Goal: Task Accomplishment & Management: Manage account settings

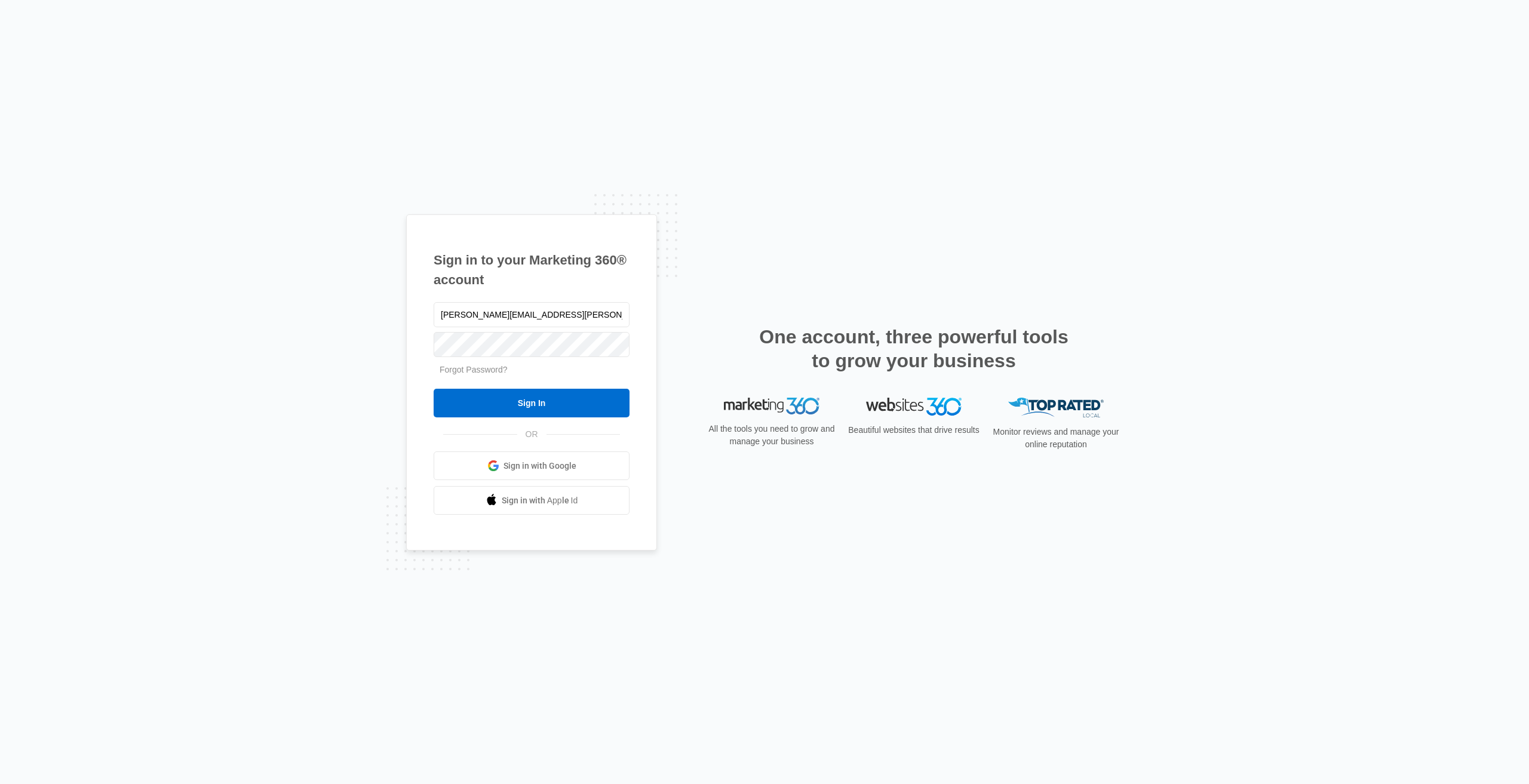
type input "[PERSON_NAME][EMAIL_ADDRESS][PERSON_NAME][DOMAIN_NAME]"
click at [434, 389] on input "Sign In" at bounding box center [531, 403] width 196 height 29
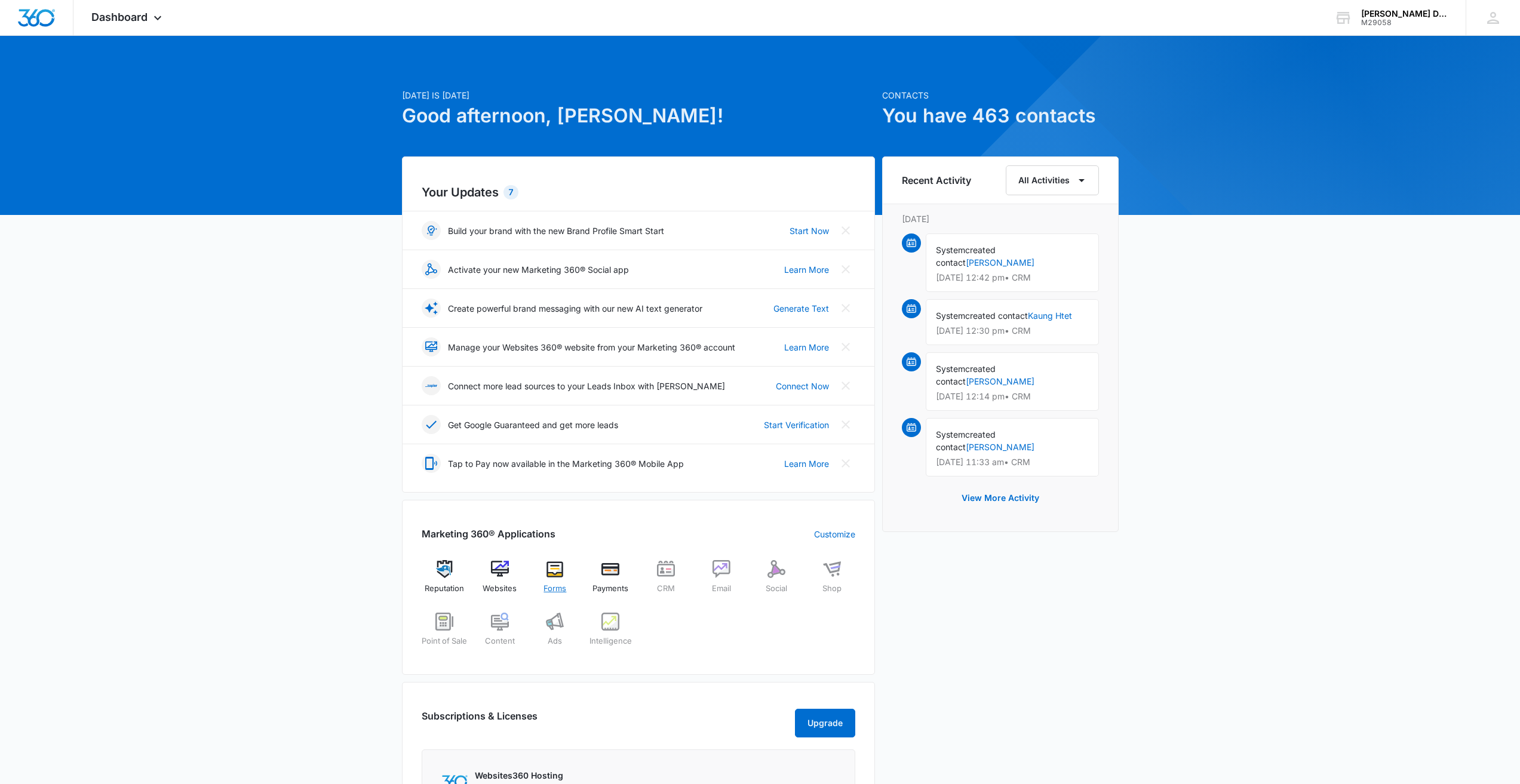
click at [569, 578] on div "Forms" at bounding box center [555, 581] width 46 height 43
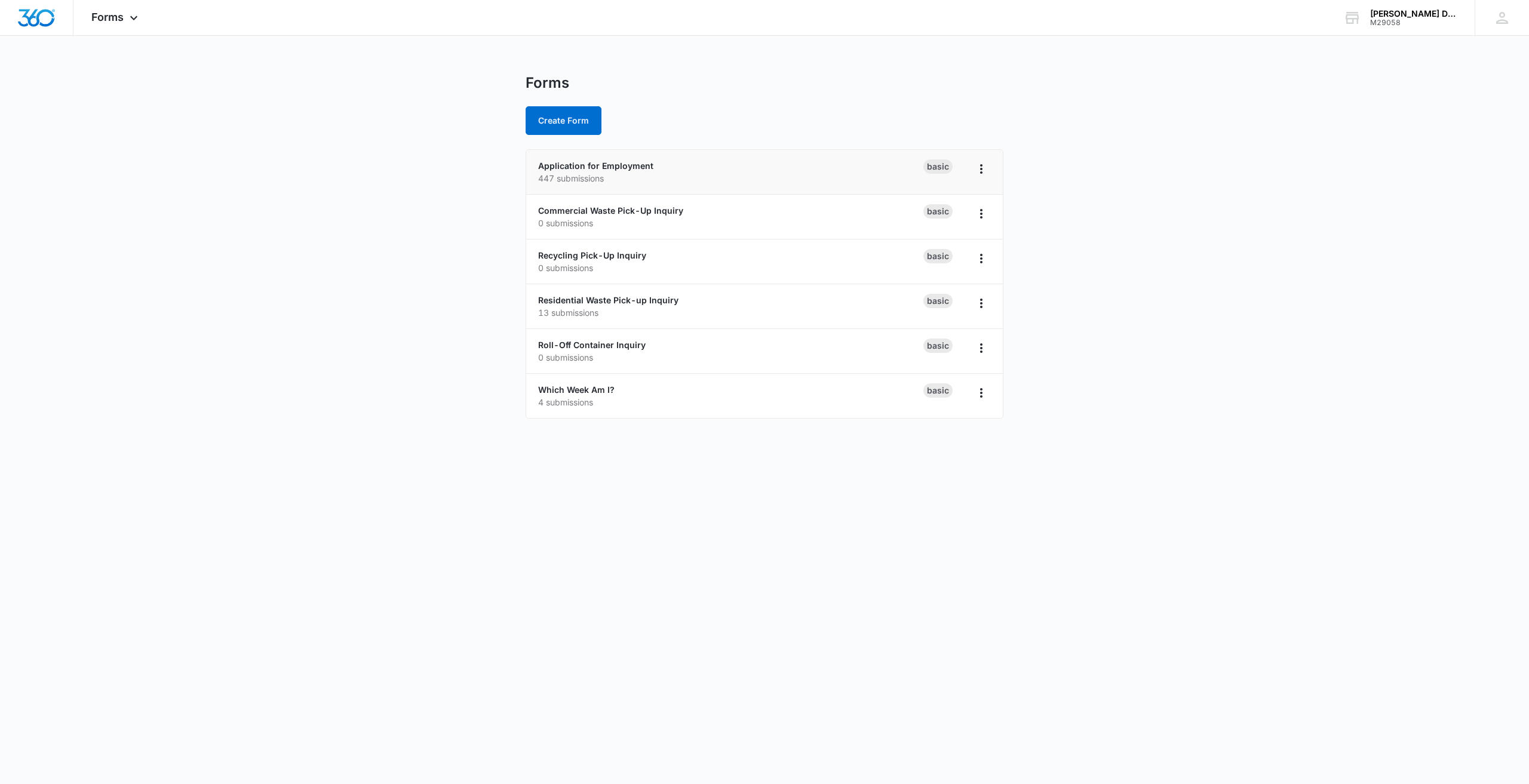
click at [603, 176] on p "447 submissions" at bounding box center [730, 178] width 385 height 12
click at [614, 167] on link "Application for Employment" at bounding box center [596, 165] width 115 height 10
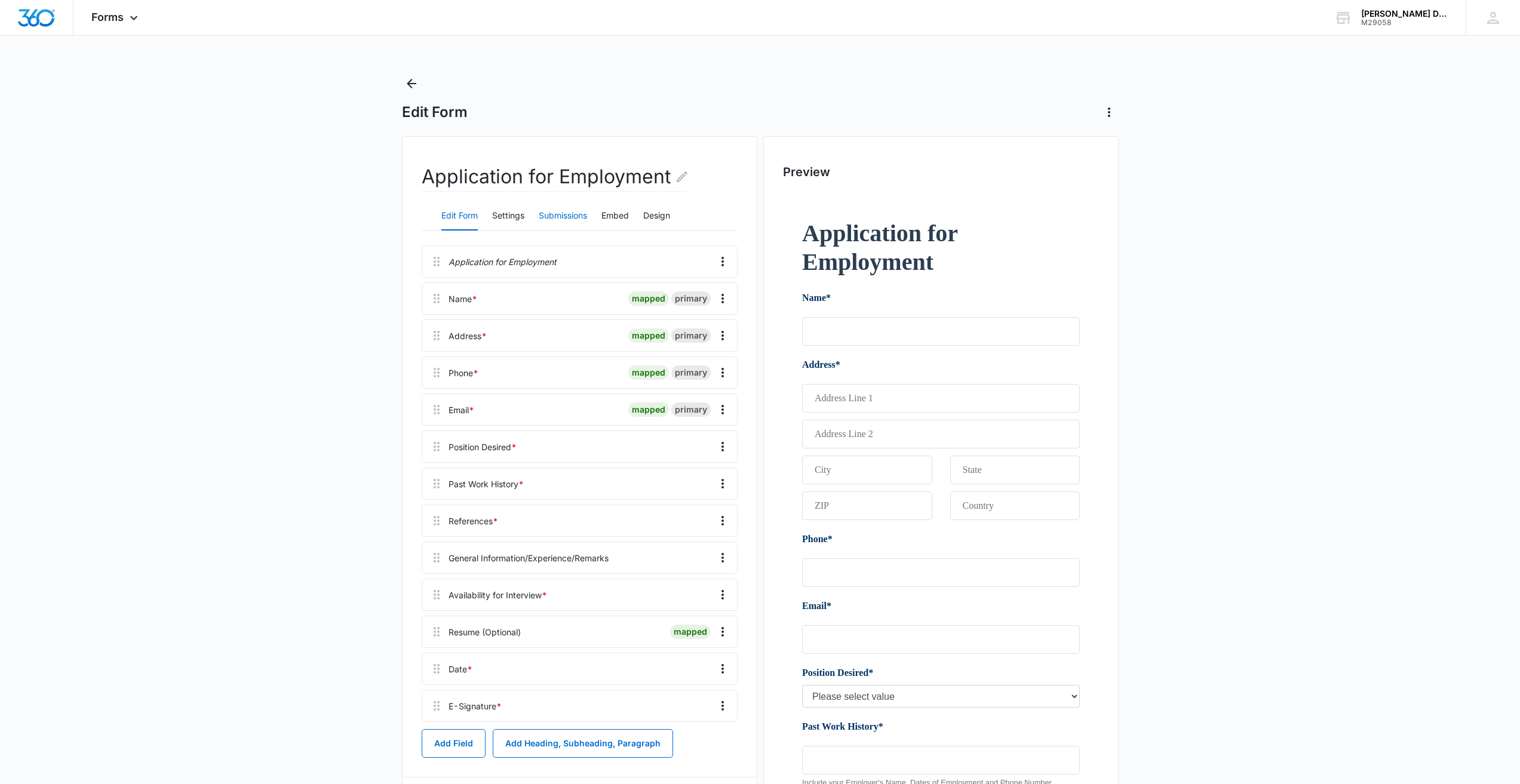
click at [548, 208] on button "Submissions" at bounding box center [563, 216] width 49 height 29
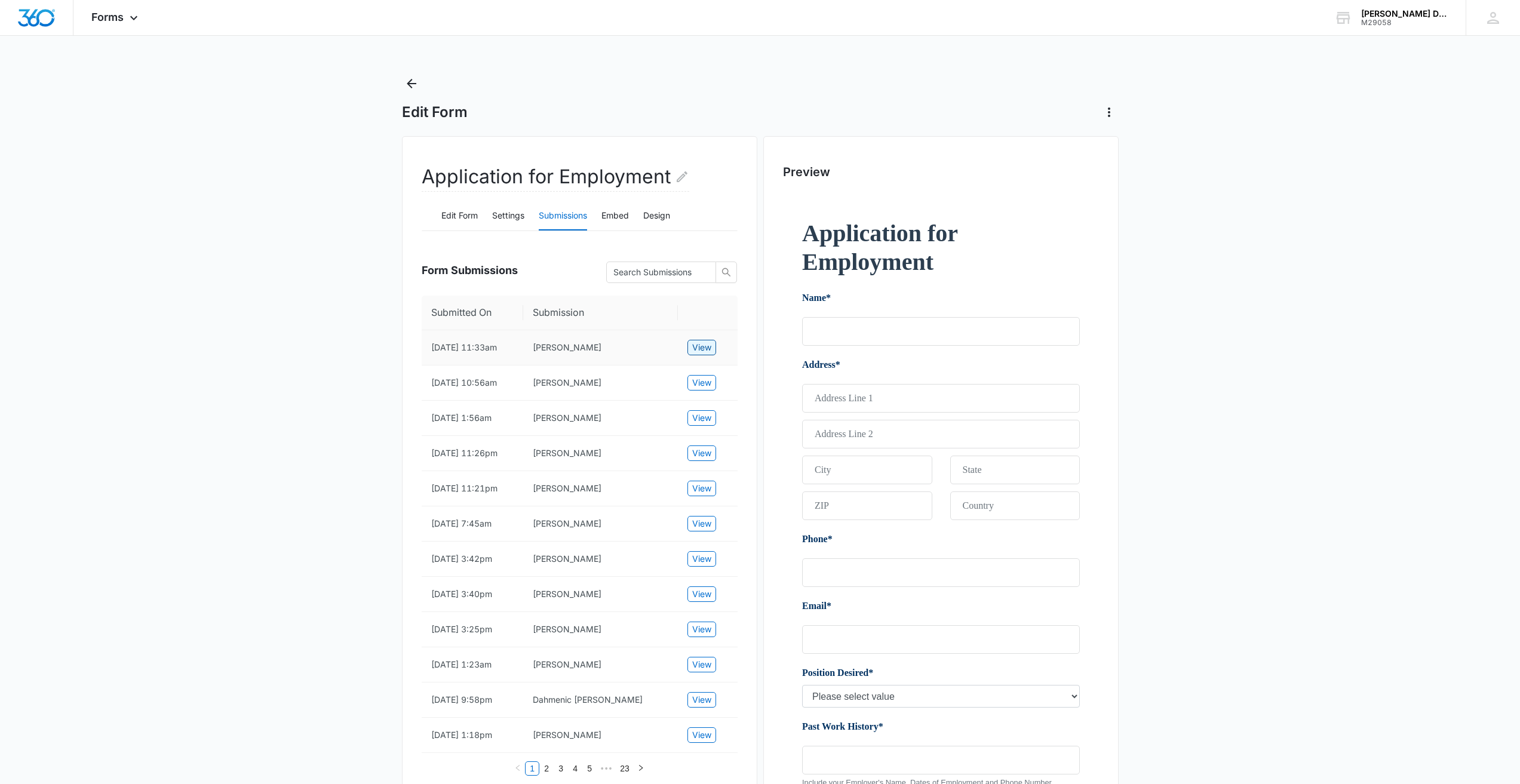
click at [710, 344] on span "View" at bounding box center [702, 347] width 19 height 13
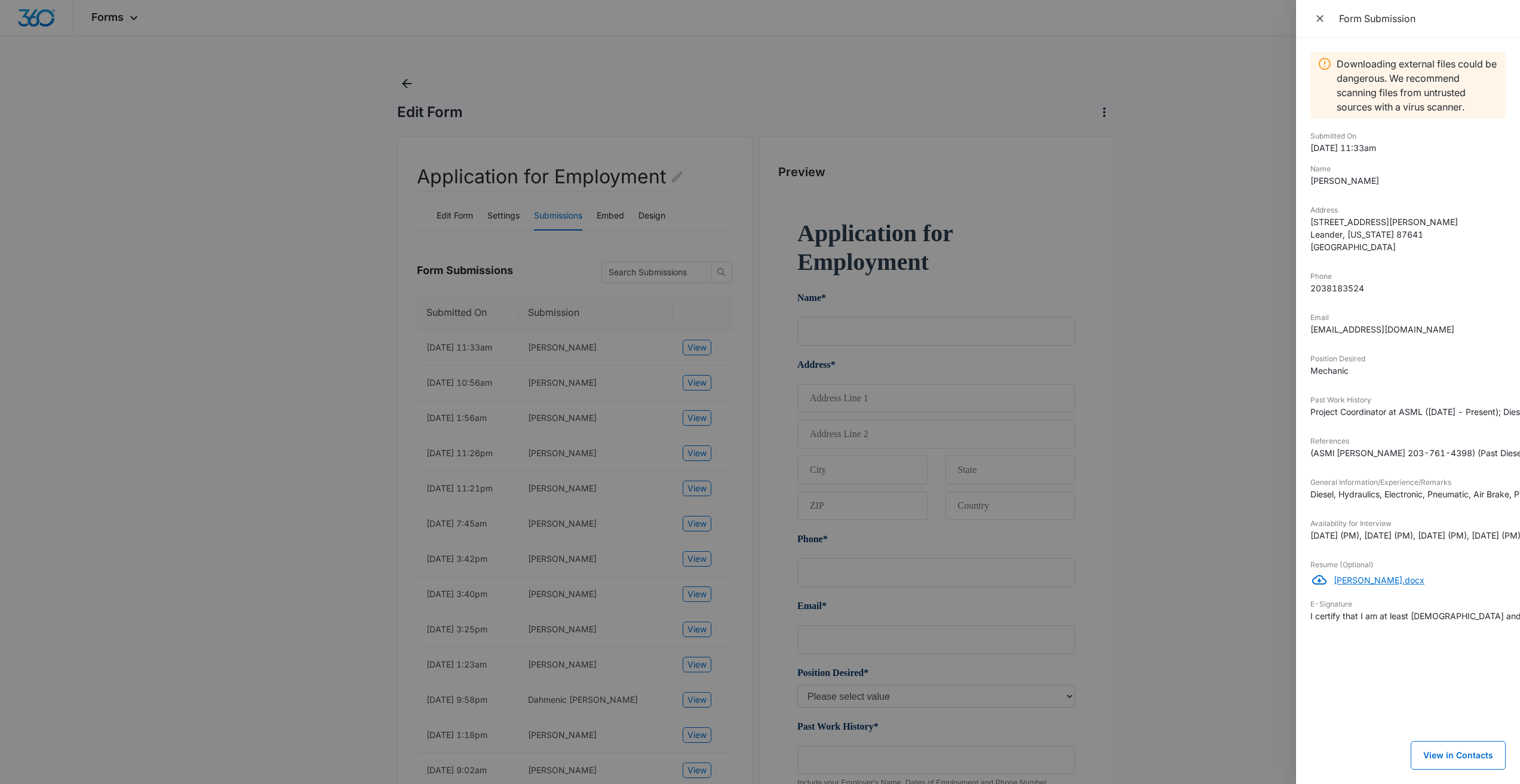
click at [1425, 578] on p "[PERSON_NAME].docx" at bounding box center [1420, 580] width 172 height 12
click at [1318, 13] on icon "Close" at bounding box center [1320, 18] width 12 height 12
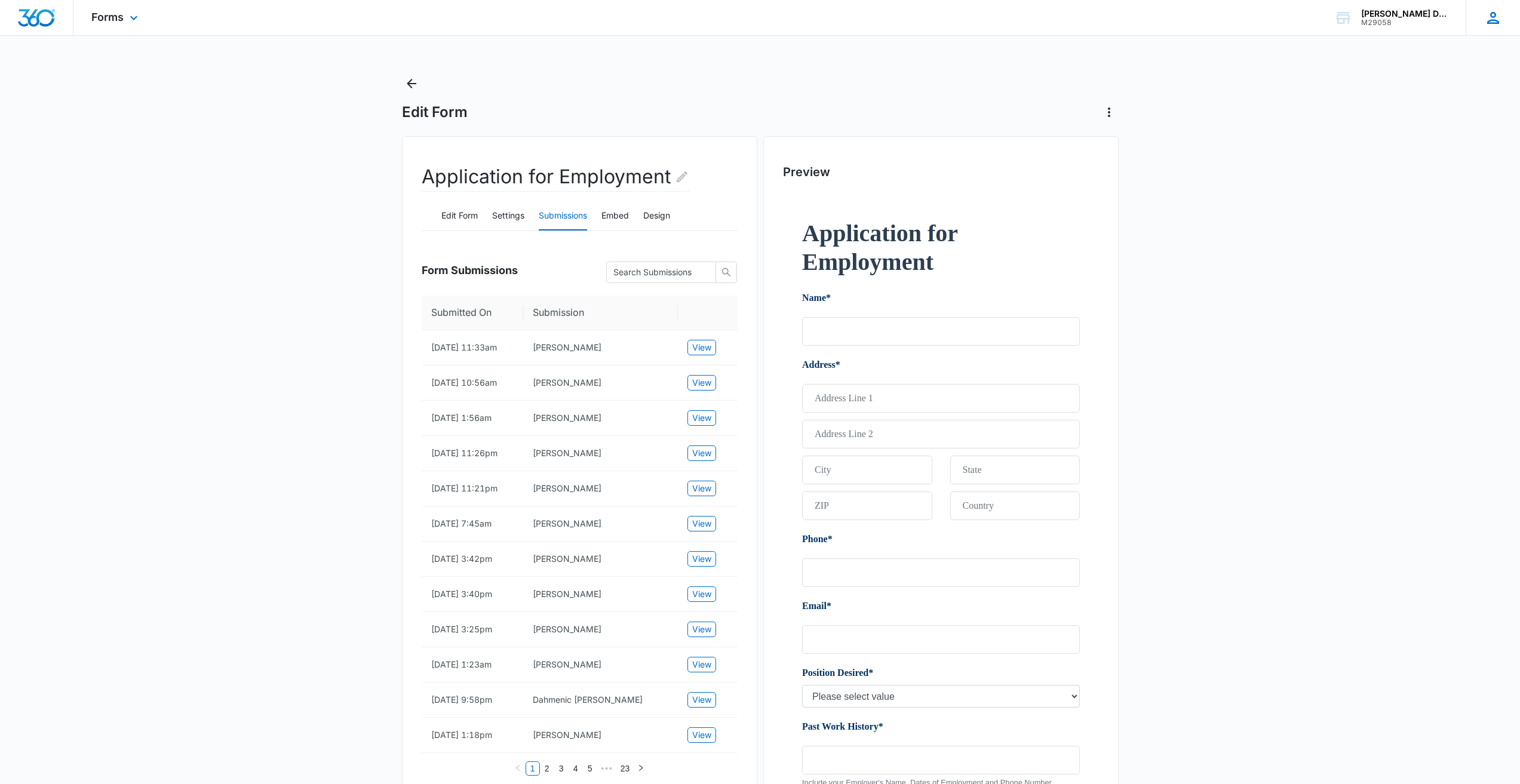
click at [1495, 17] on icon at bounding box center [1493, 18] width 18 height 18
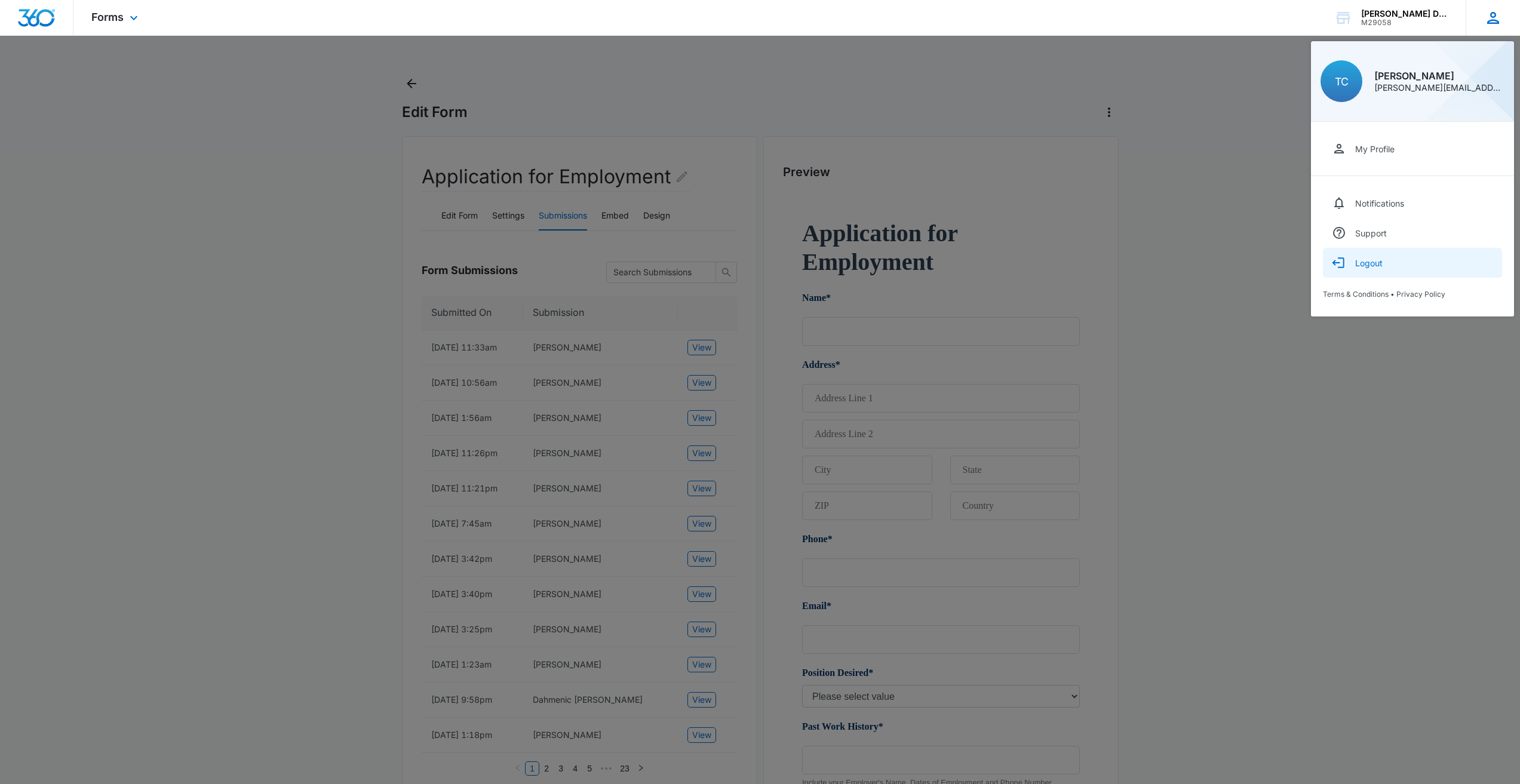
click at [1376, 260] on div "Logout" at bounding box center [1369, 263] width 27 height 10
